Goal: Task Accomplishment & Management: Manage account settings

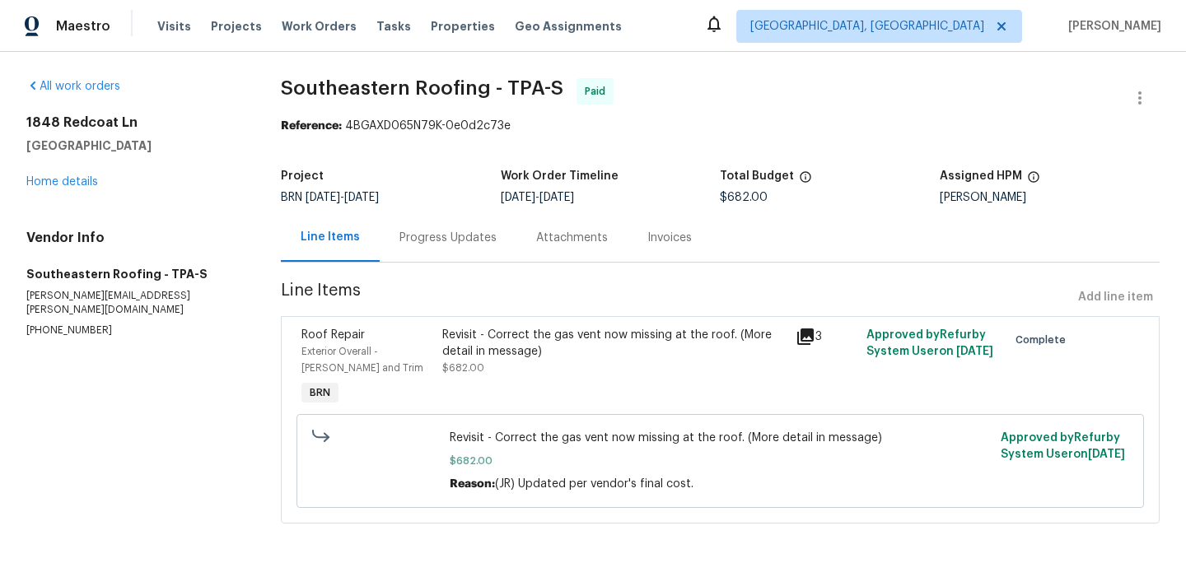
click at [658, 240] on div "Invoices" at bounding box center [669, 238] width 44 height 16
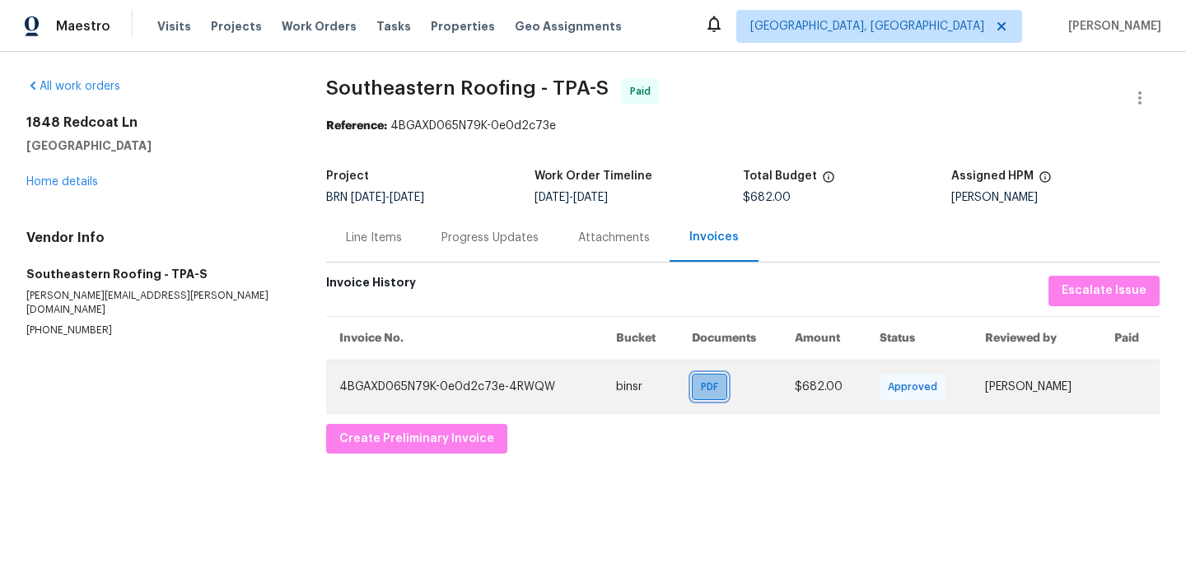
click at [701, 380] on span "PDF" at bounding box center [713, 387] width 24 height 16
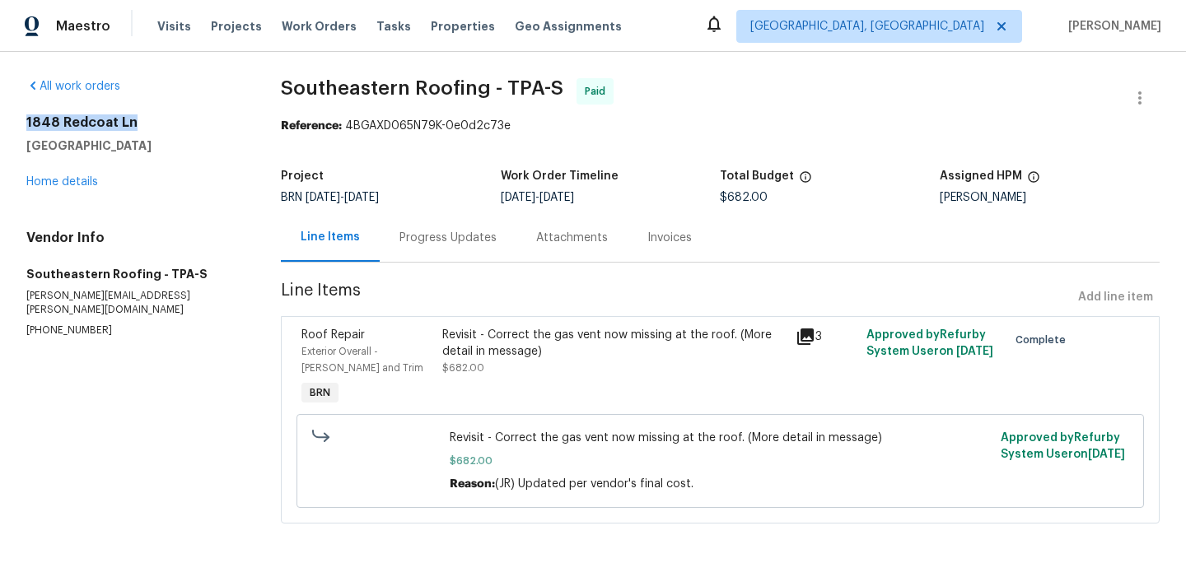
drag, startPoint x: 140, startPoint y: 119, endPoint x: 26, endPoint y: 119, distance: 113.6
click at [26, 119] on h2 "1848 Redcoat Ln" at bounding box center [133, 122] width 215 height 16
copy h2 "1848 Redcoat Ln"
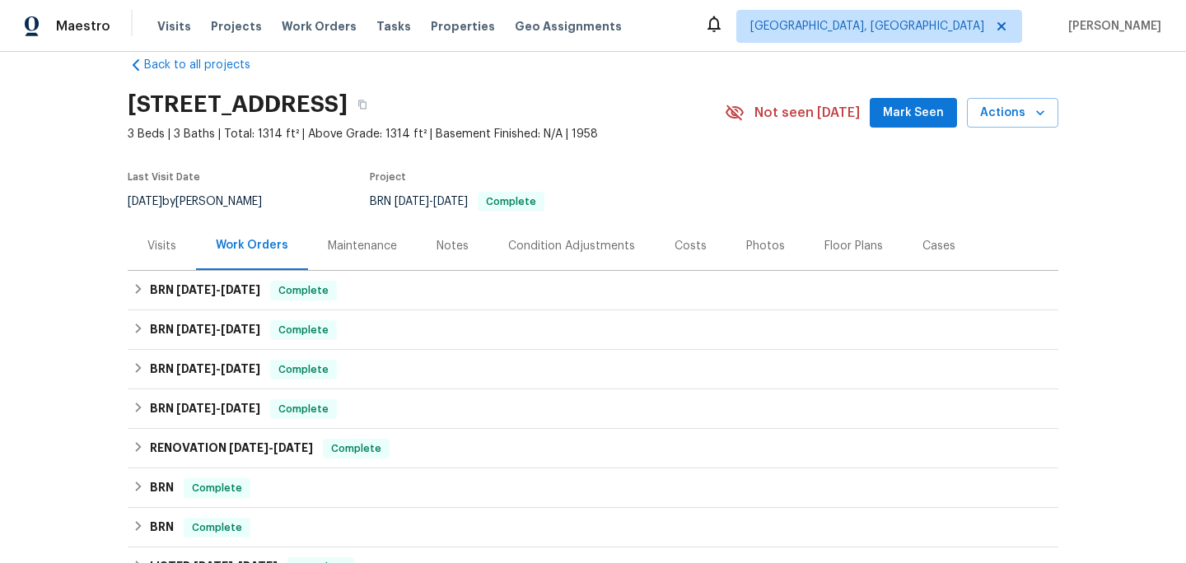
scroll to position [25, 0]
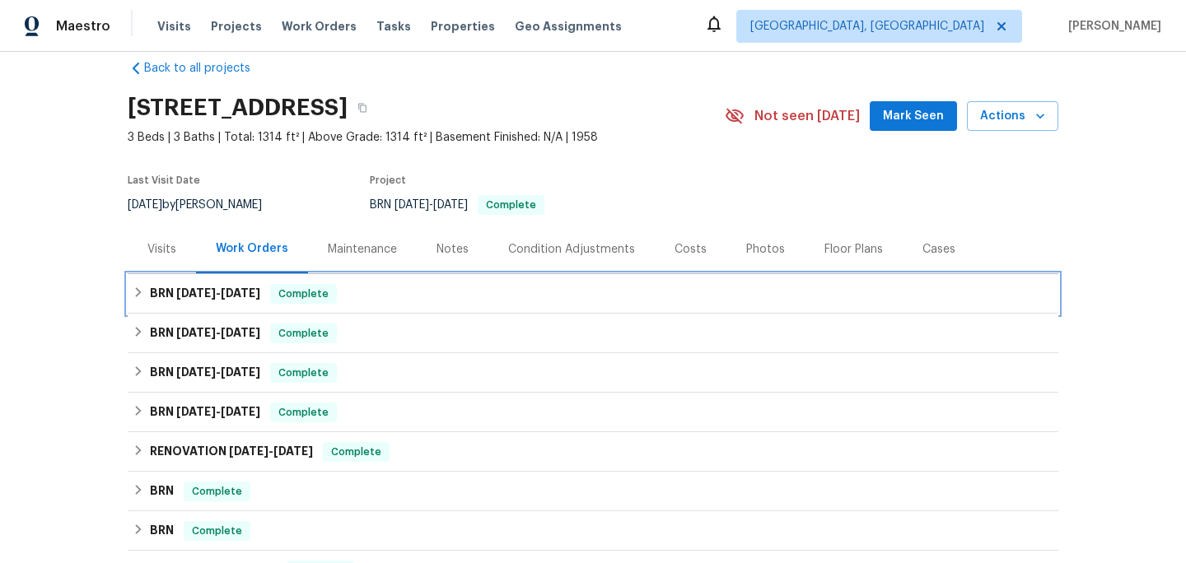
click at [255, 289] on span "9/4/25" at bounding box center [241, 293] width 40 height 12
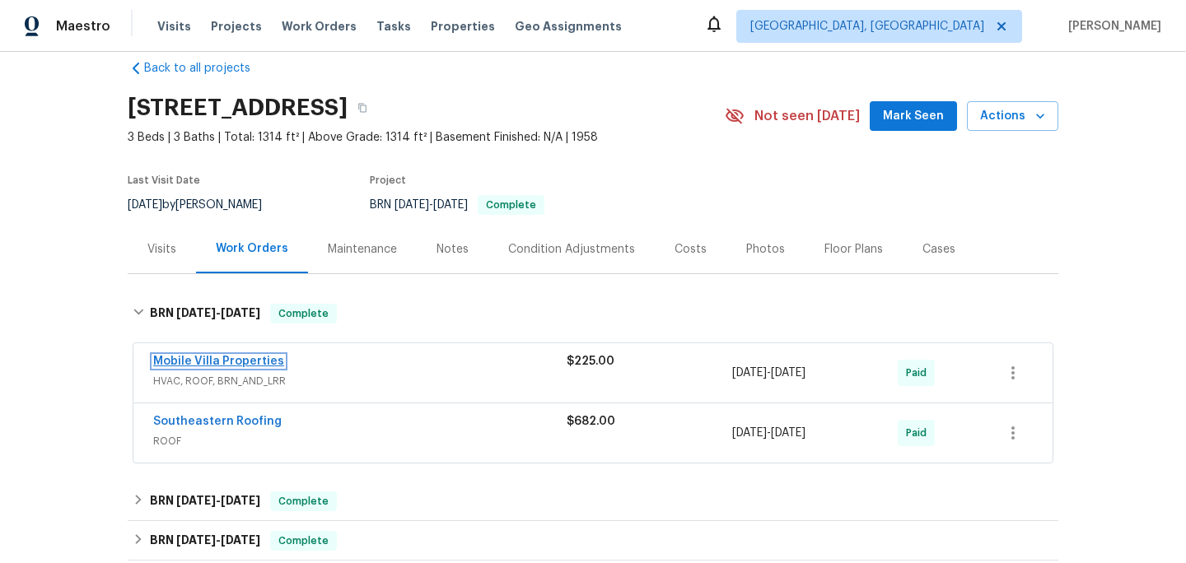
click at [193, 356] on link "Mobile Villa Properties" at bounding box center [218, 362] width 131 height 12
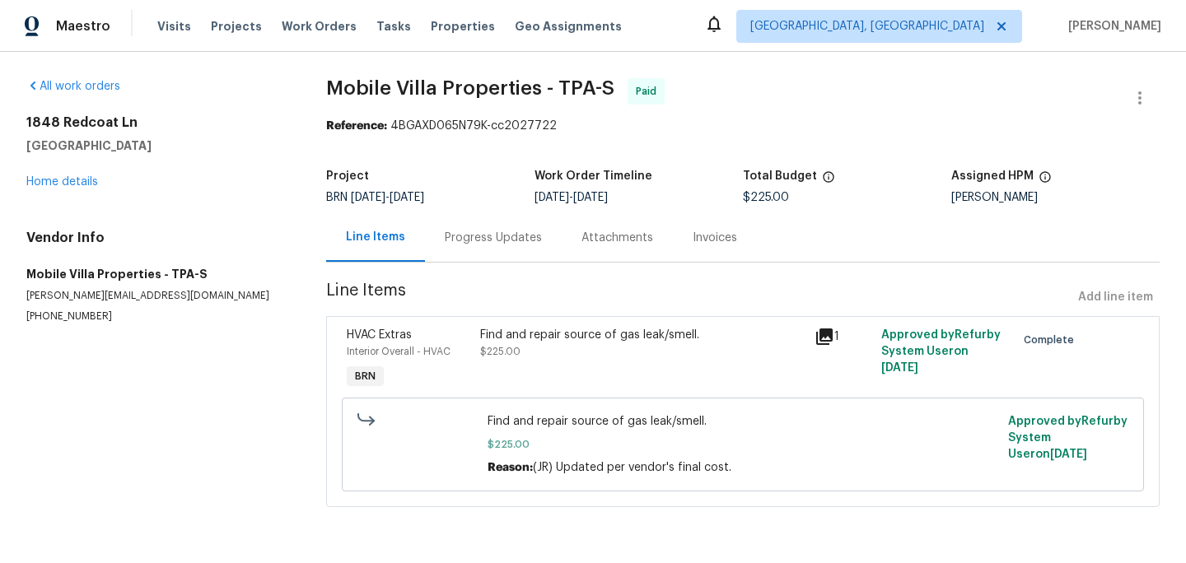
click at [617, 249] on div "Attachments" at bounding box center [617, 237] width 111 height 49
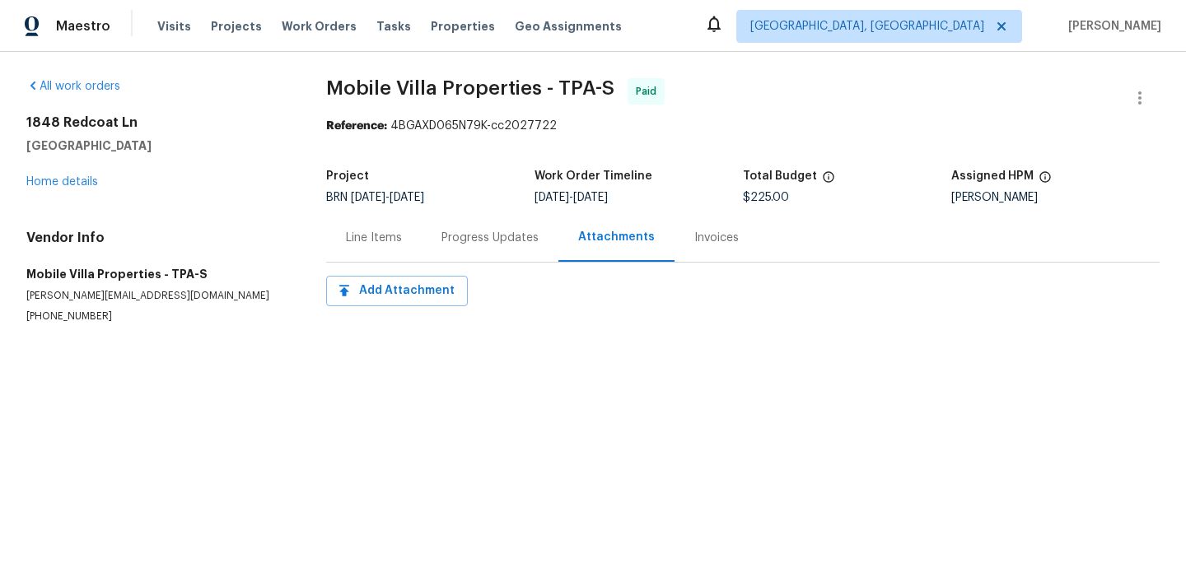
click at [513, 245] on div "Progress Updates" at bounding box center [489, 238] width 97 height 16
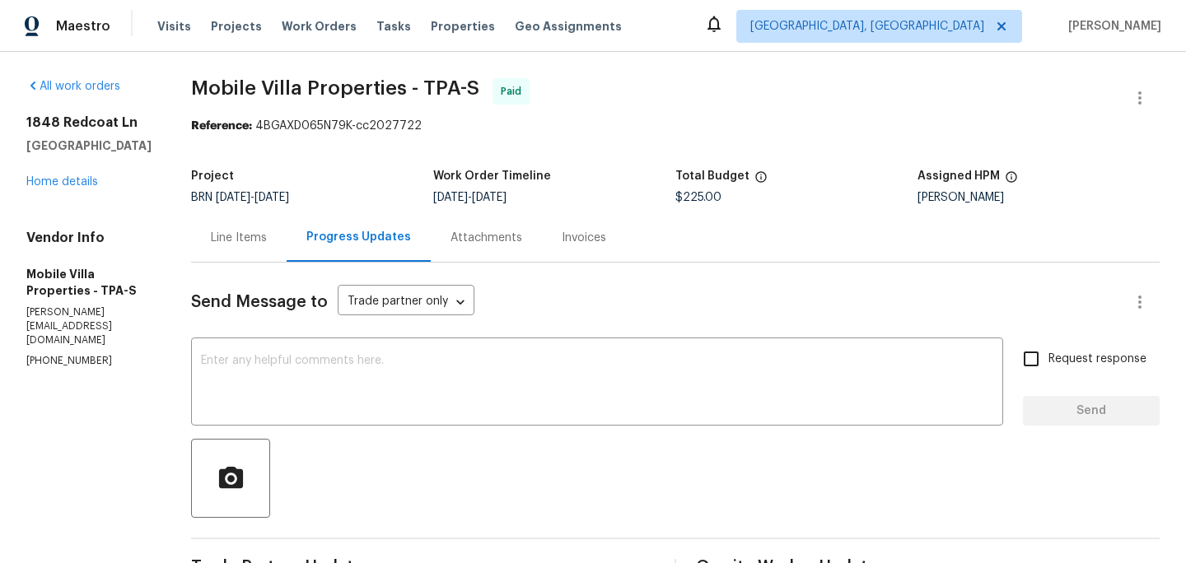
click at [722, 256] on div "Line Items Progress Updates Attachments Invoices" at bounding box center [675, 237] width 968 height 49
click at [557, 227] on div "Invoices" at bounding box center [584, 237] width 84 height 49
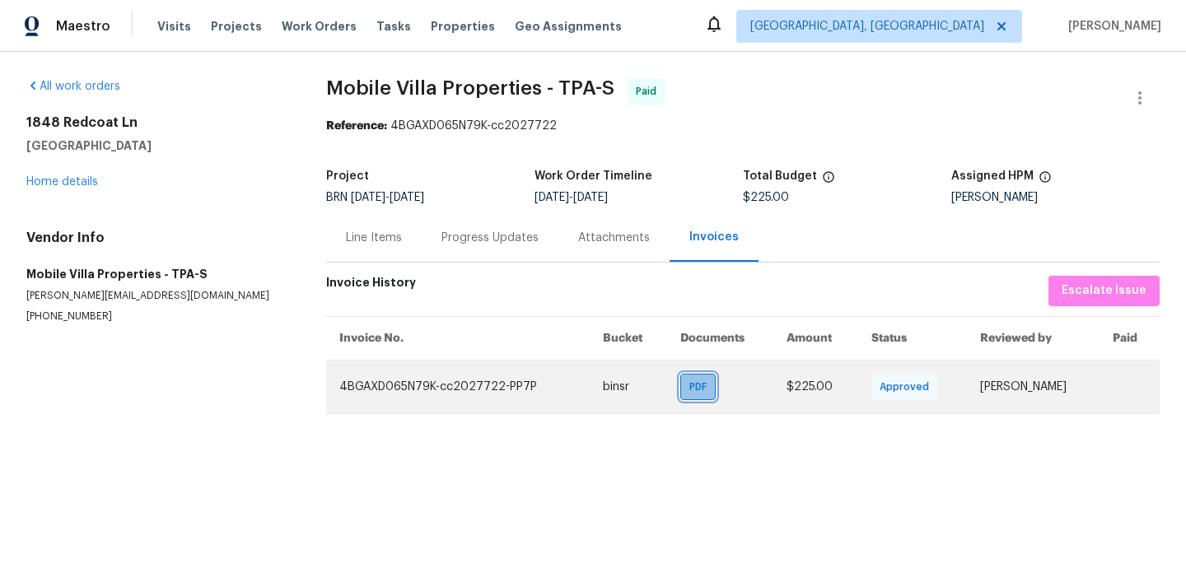
click at [689, 386] on span "PDF" at bounding box center [701, 387] width 24 height 16
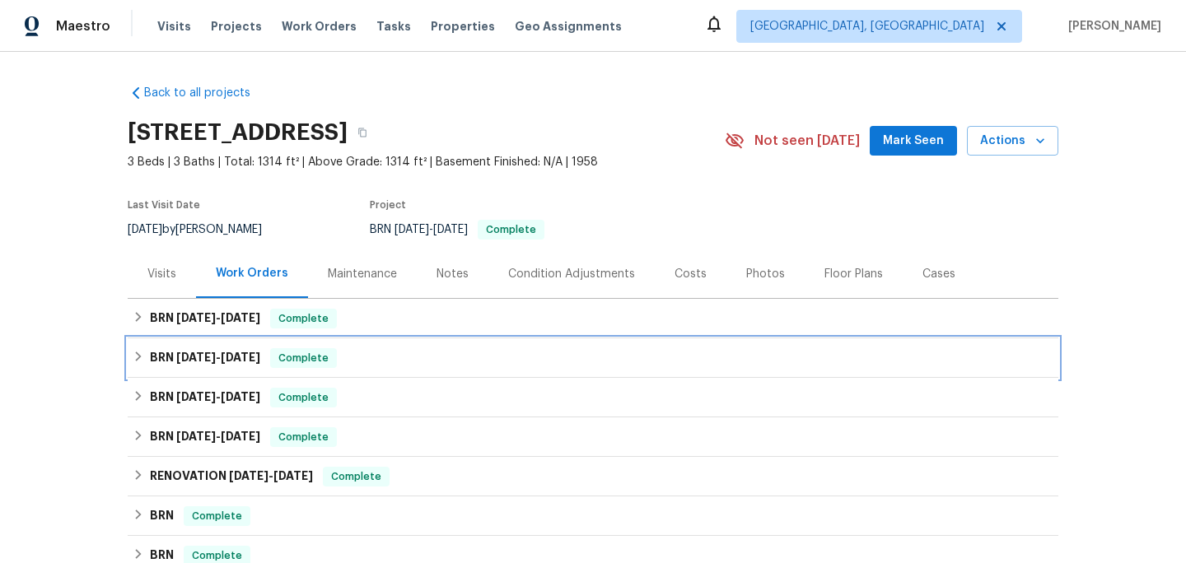
click at [136, 358] on icon at bounding box center [139, 357] width 12 height 12
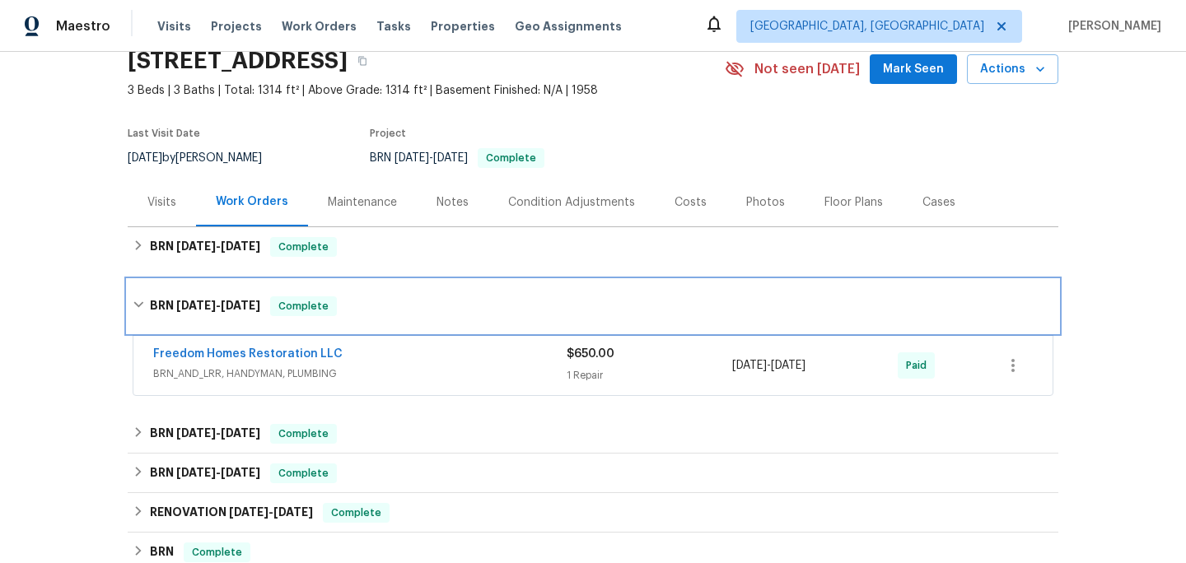
scroll to position [84, 0]
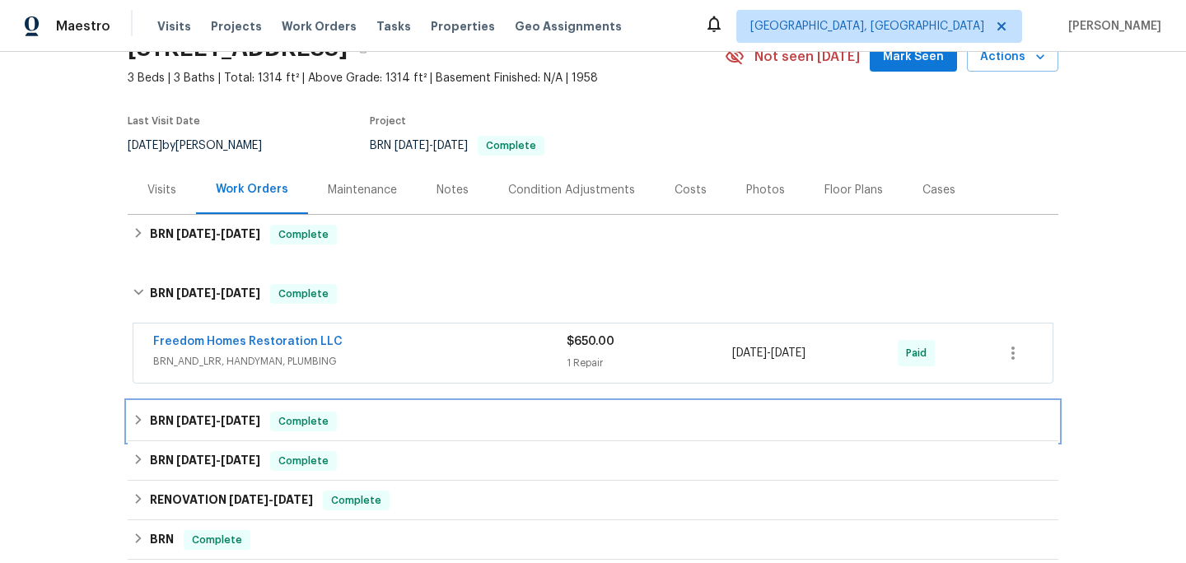
click at [142, 416] on icon at bounding box center [139, 420] width 12 height 12
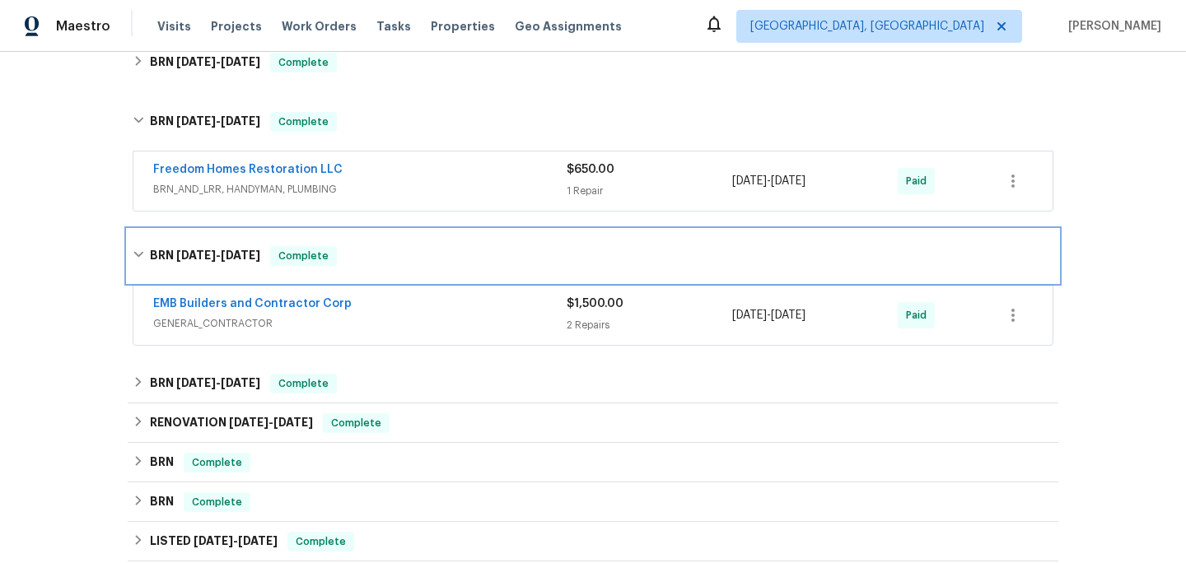
scroll to position [262, 0]
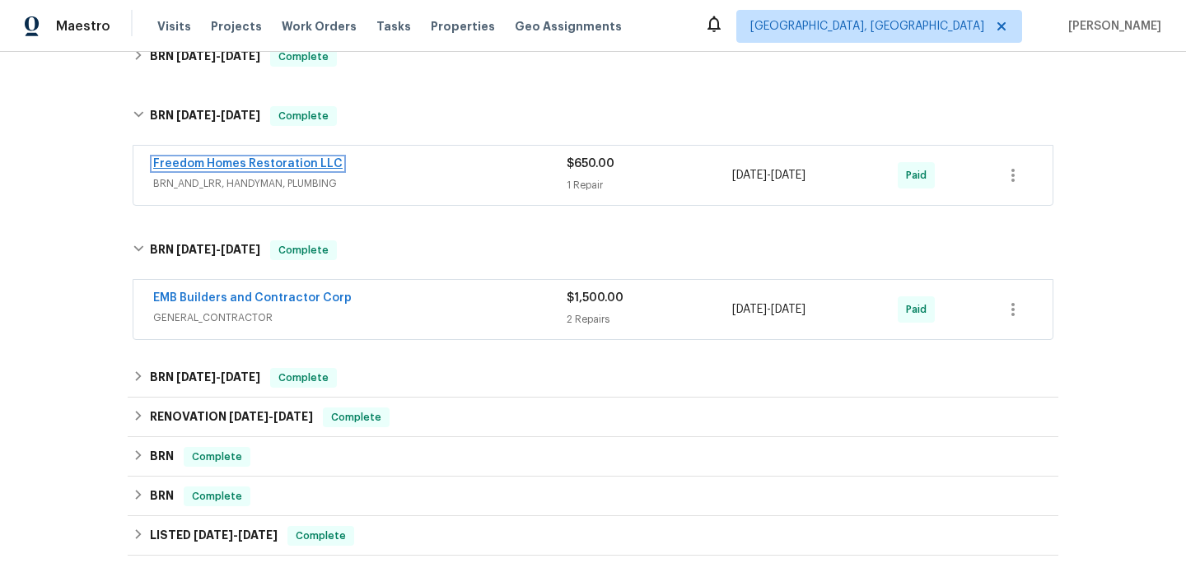
click at [288, 168] on link "Freedom Homes Restoration LLC" at bounding box center [247, 164] width 189 height 12
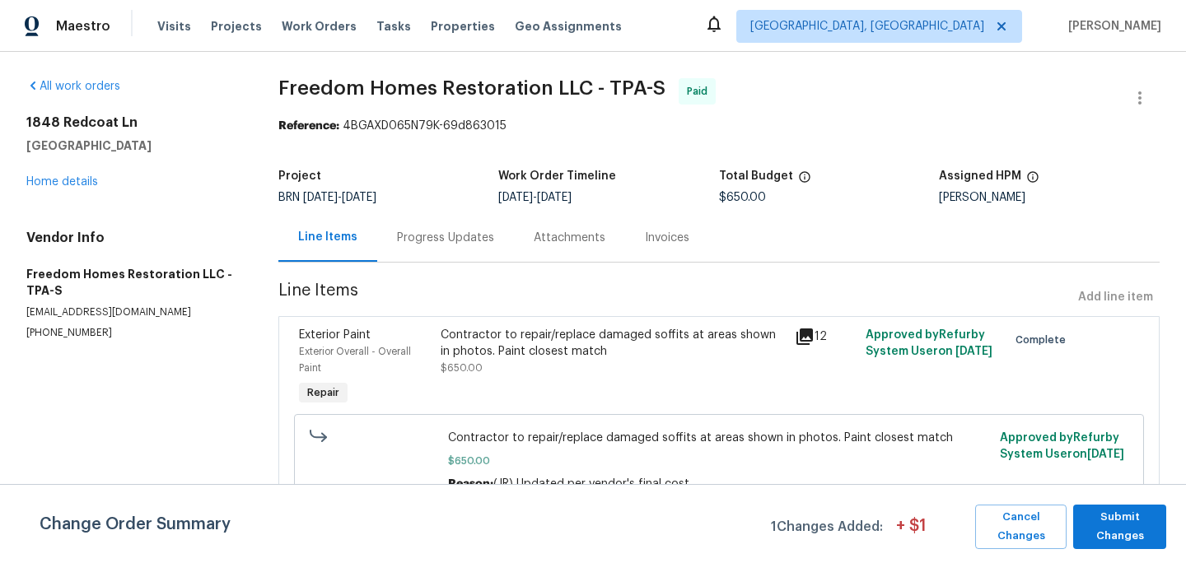
scroll to position [7, 0]
